Goal: Task Accomplishment & Management: Use online tool/utility

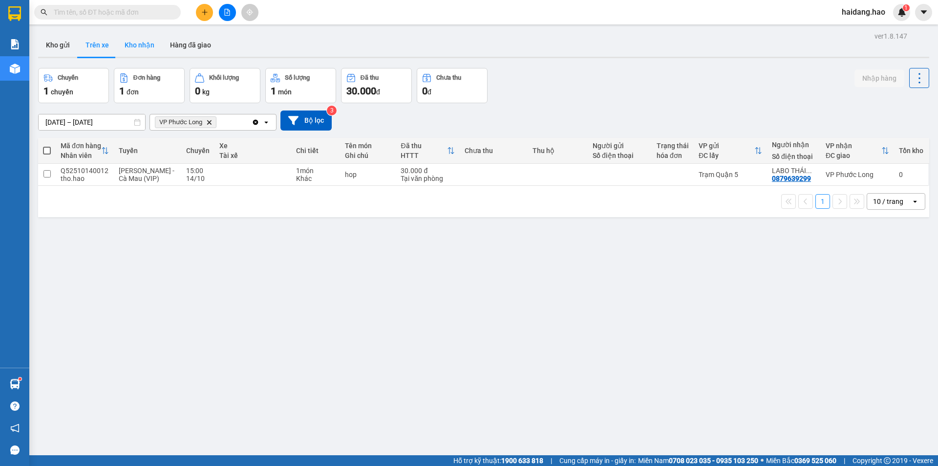
click at [130, 48] on button "Kho nhận" at bounding box center [139, 44] width 45 height 23
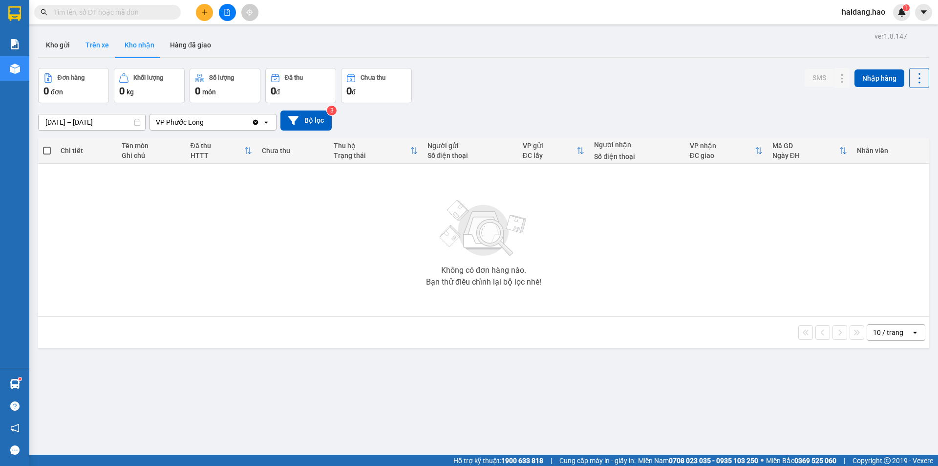
click at [89, 50] on button "Trên xe" at bounding box center [97, 44] width 39 height 23
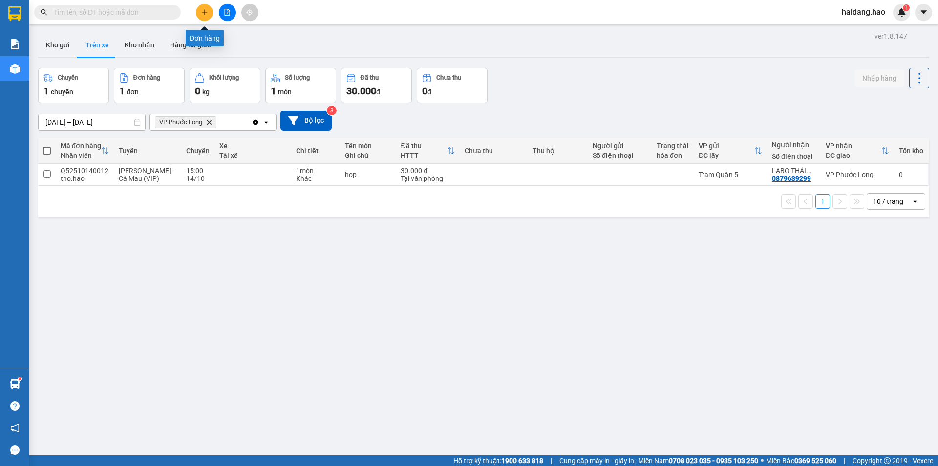
click at [207, 13] on icon "plus" at bounding box center [204, 12] width 7 height 7
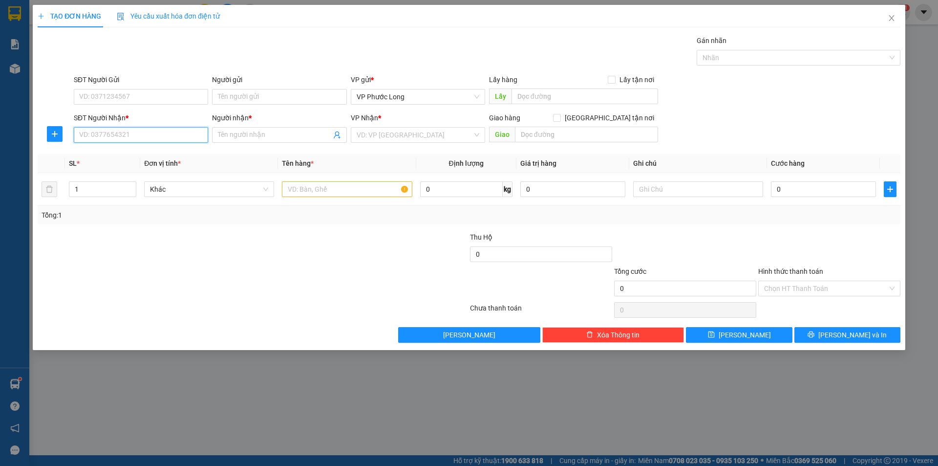
click at [148, 136] on input "SĐT Người Nhận *" at bounding box center [141, 135] width 134 height 16
click at [182, 155] on div "0938821796 - LAB THIÊN ÂN" at bounding box center [141, 154] width 123 height 11
type input "0938821796"
type input "LAB THIÊN ÂN"
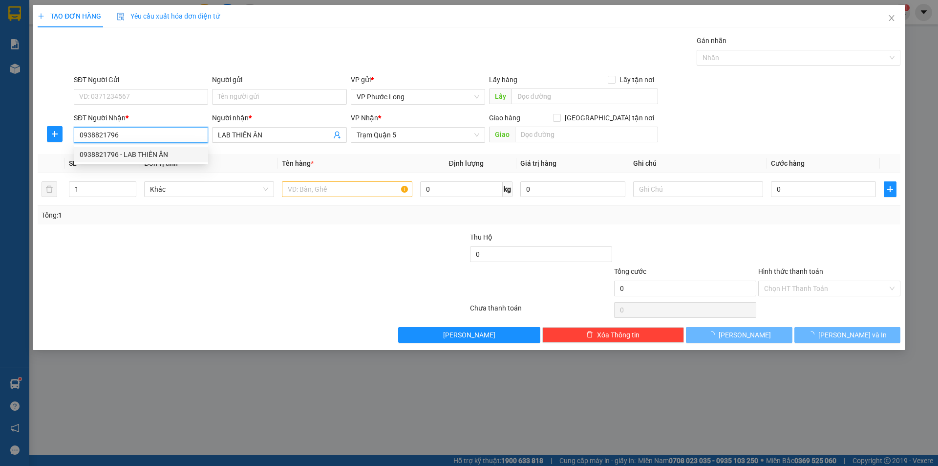
type input "30.000"
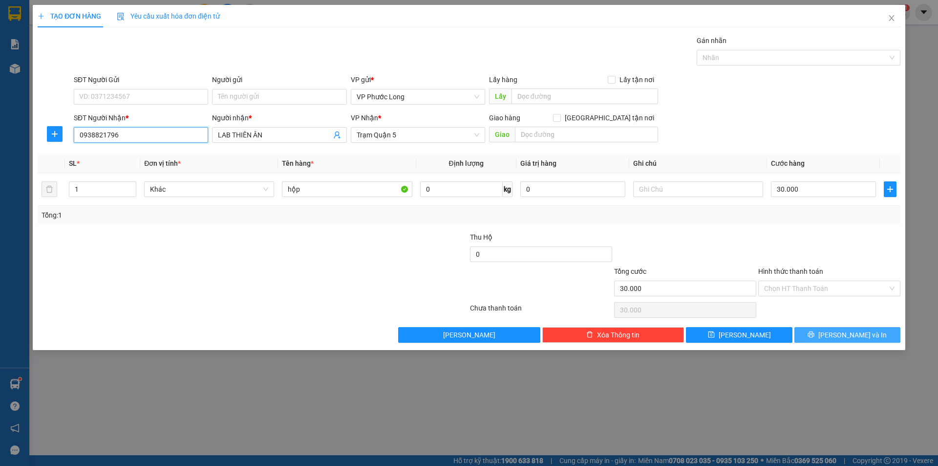
type input "0938821796"
click at [856, 336] on span "[PERSON_NAME] và In" at bounding box center [852, 334] width 68 height 11
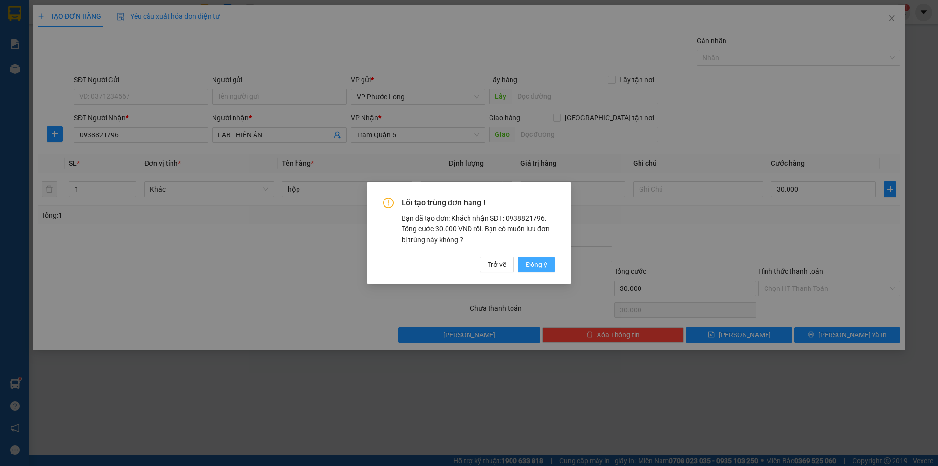
click at [537, 265] on span "Đồng ý" at bounding box center [536, 264] width 21 height 11
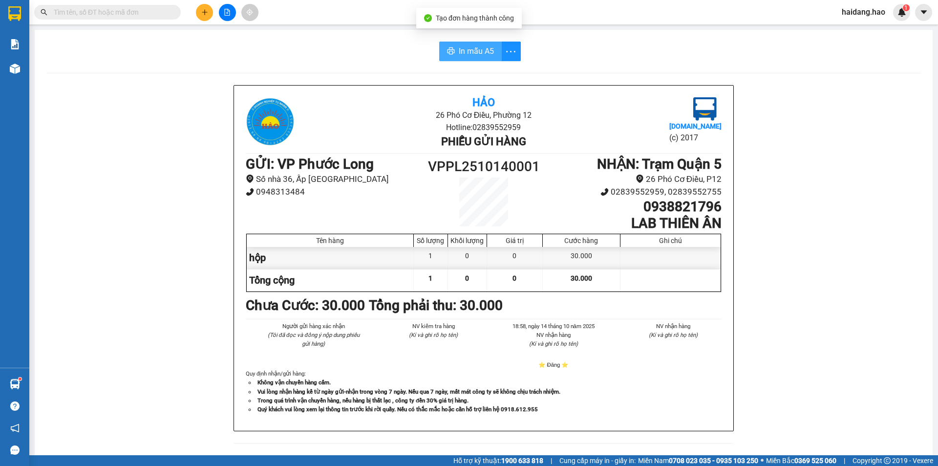
click at [482, 43] on div "In mẫu A5 Hảo 26 Phó Cơ Điều, Phường 12 Hotline: 02839552959 Phiếu gửi hàng [DO…" at bounding box center [484, 407] width 898 height 754
click at [481, 44] on button "In mẫu A5" at bounding box center [470, 52] width 63 height 20
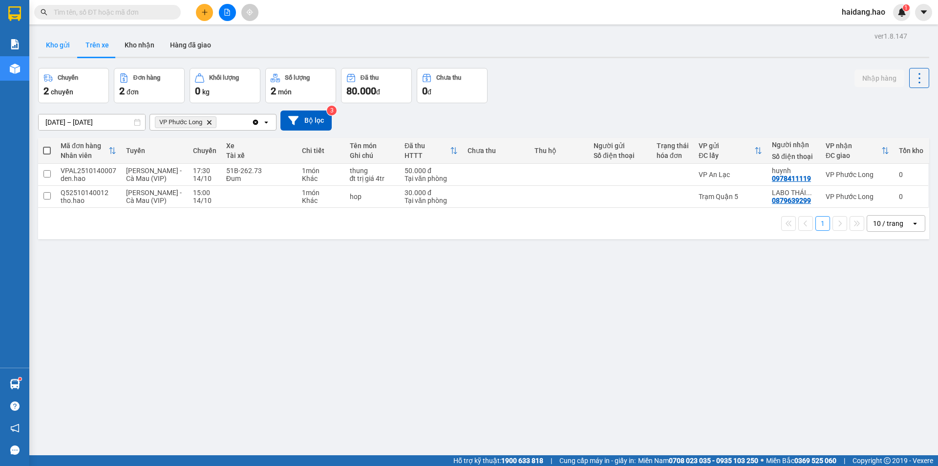
click at [55, 39] on button "Kho gửi" at bounding box center [58, 44] width 40 height 23
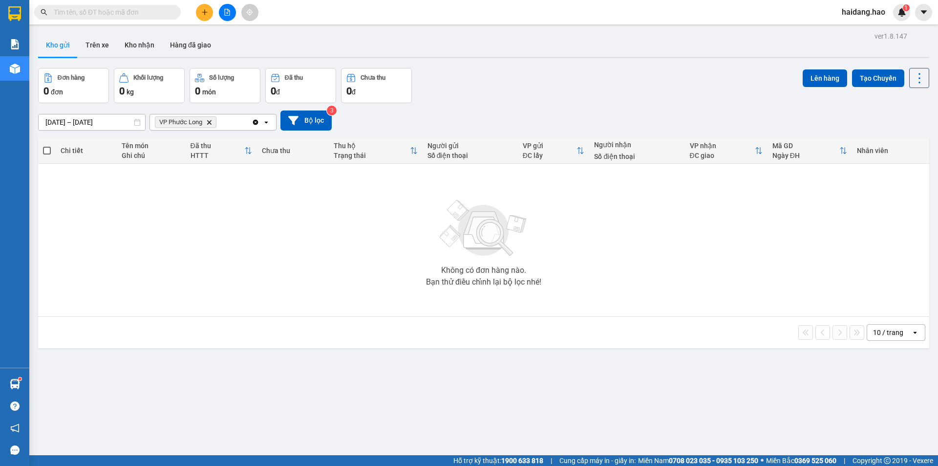
click at [56, 46] on button "Kho gửi" at bounding box center [58, 44] width 40 height 23
click at [96, 48] on button "Trên xe" at bounding box center [97, 44] width 39 height 23
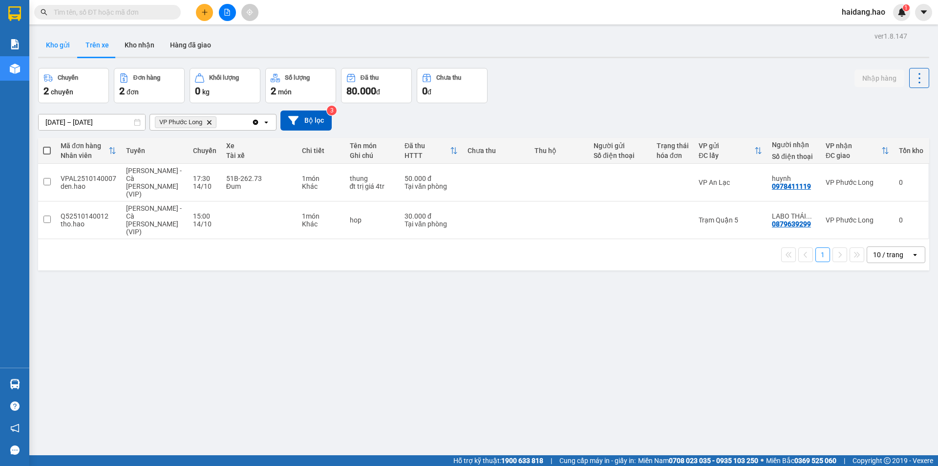
click at [64, 44] on button "Kho gửi" at bounding box center [58, 44] width 40 height 23
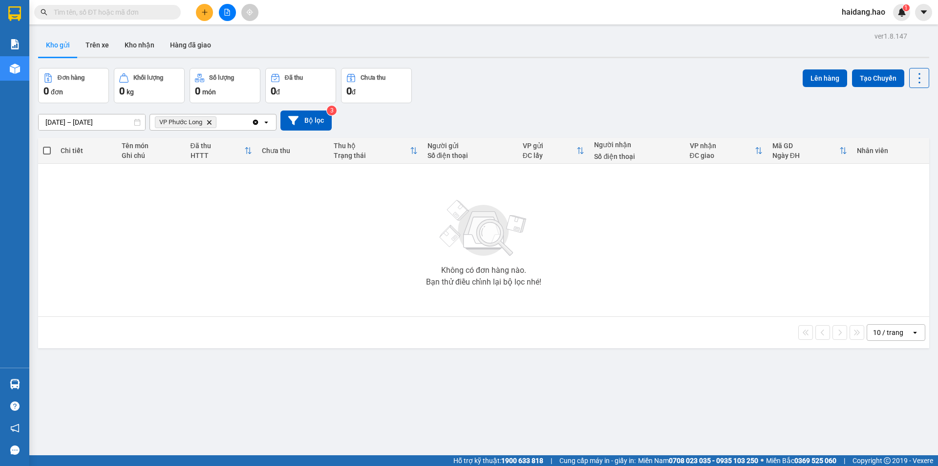
click at [64, 44] on button "Kho gửi" at bounding box center [58, 44] width 40 height 23
click at [97, 48] on button "Trên xe" at bounding box center [97, 44] width 39 height 23
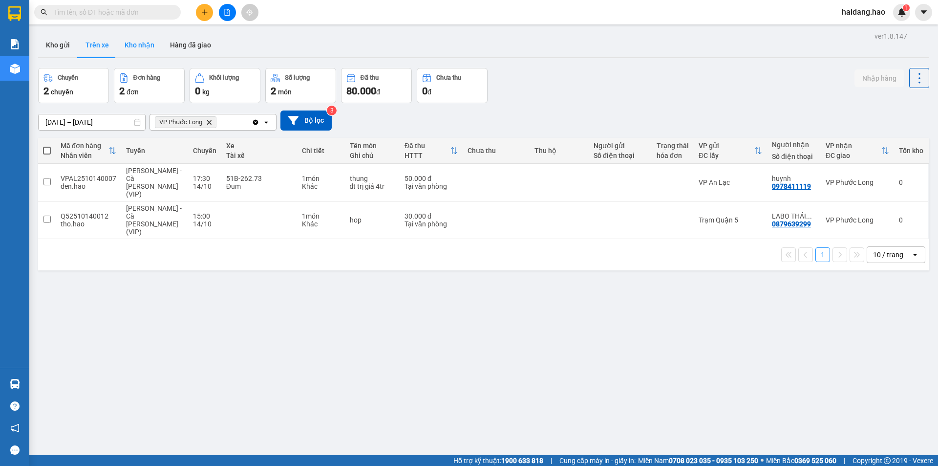
click at [126, 48] on button "Kho nhận" at bounding box center [139, 44] width 45 height 23
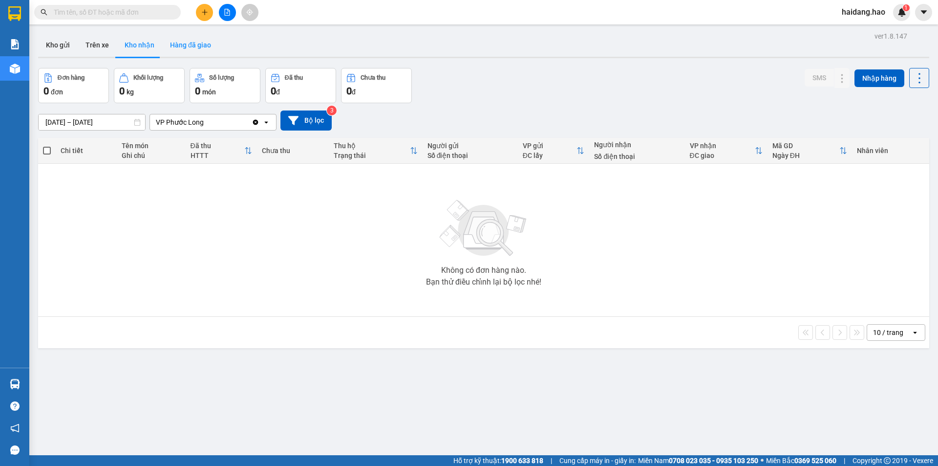
click at [182, 47] on button "Hàng đã giao" at bounding box center [190, 44] width 57 height 23
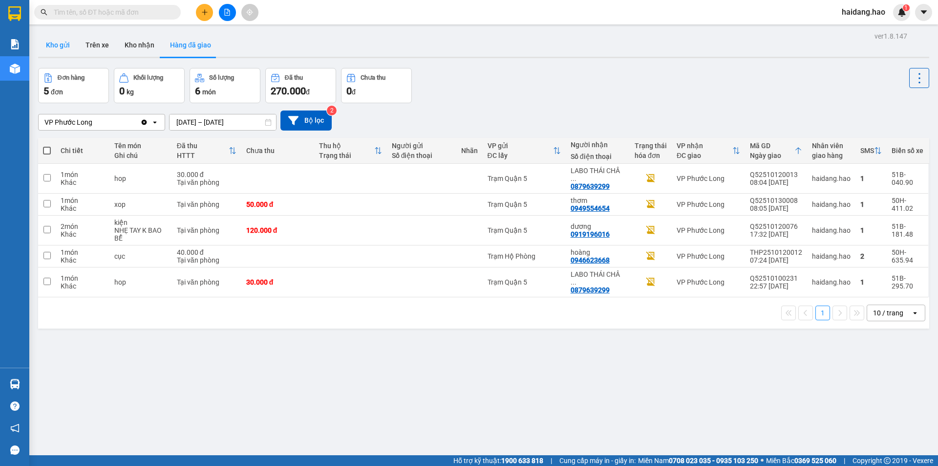
click at [54, 48] on button "Kho gửi" at bounding box center [58, 44] width 40 height 23
